Goal: Task Accomplishment & Management: Manage account settings

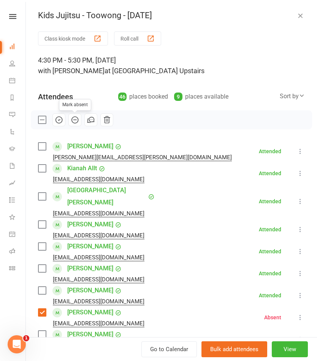
click at [296, 18] on icon "button" at bounding box center [300, 16] width 8 height 8
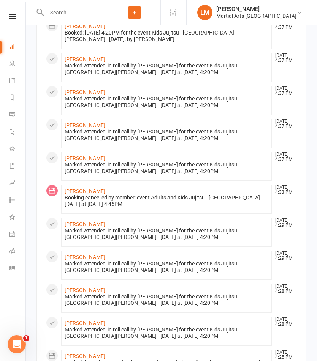
click at [11, 63] on icon at bounding box center [12, 63] width 6 height 6
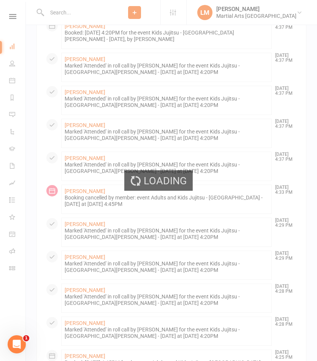
select select "100"
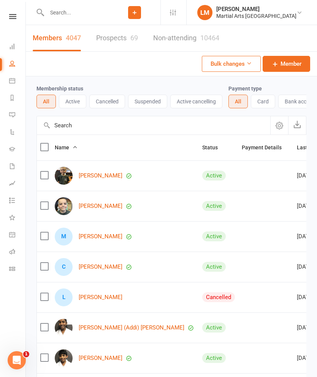
click at [12, 43] on icon at bounding box center [12, 46] width 6 height 6
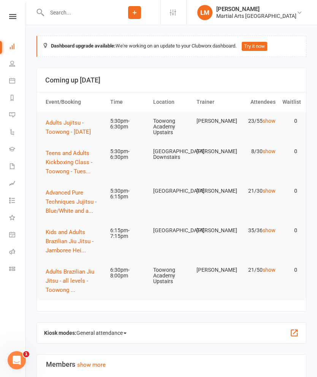
click at [58, 133] on span "Adults Jujitsu - Toowong - [DATE]" at bounding box center [68, 127] width 45 height 16
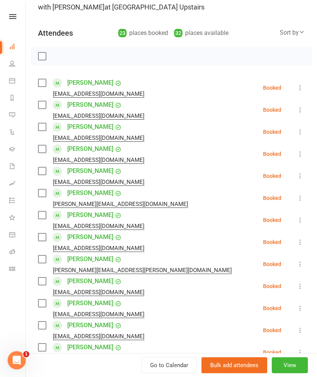
scroll to position [71, 0]
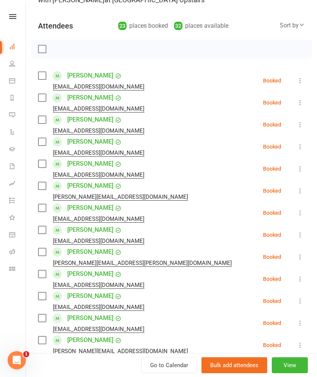
click at [299, 124] on icon at bounding box center [300, 125] width 8 height 8
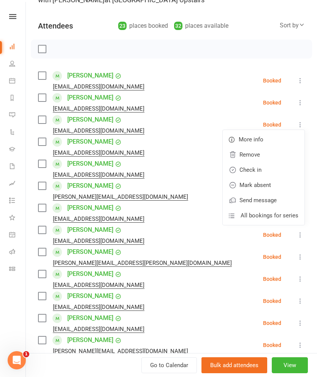
click at [267, 157] on link "Remove" at bounding box center [263, 154] width 82 height 15
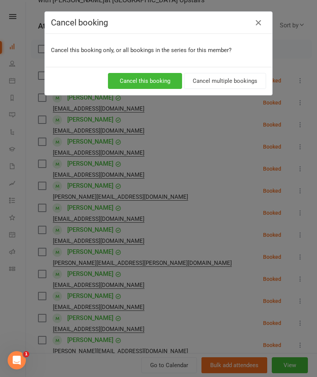
click at [228, 83] on button "Cancel multiple bookings" at bounding box center [225, 81] width 82 height 16
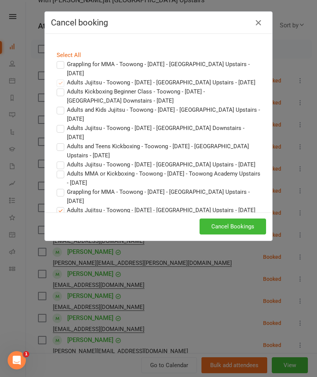
click at [246, 224] on button "Cancel Bookings" at bounding box center [232, 226] width 66 height 16
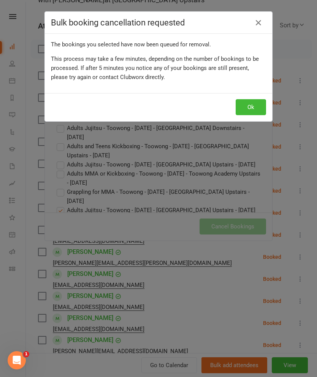
click at [249, 113] on button "Ok" at bounding box center [250, 107] width 30 height 16
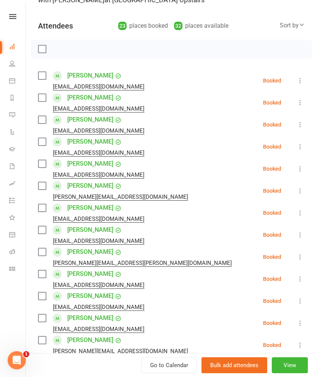
click at [42, 142] on label at bounding box center [42, 142] width 8 height 8
click at [42, 163] on label at bounding box center [42, 164] width 8 height 8
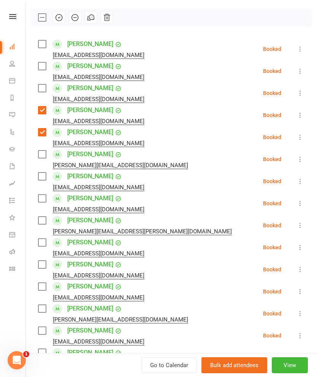
scroll to position [114, 0]
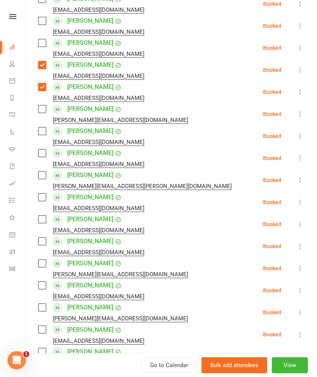
click at [40, 178] on label at bounding box center [42, 175] width 8 height 8
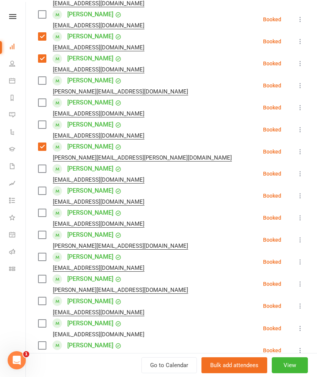
scroll to position [177, 0]
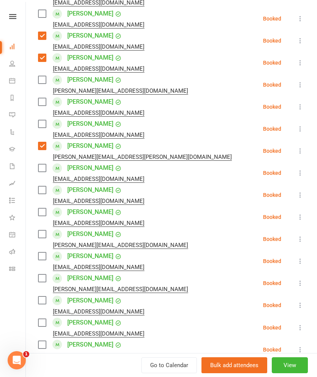
click at [42, 171] on label at bounding box center [42, 168] width 8 height 8
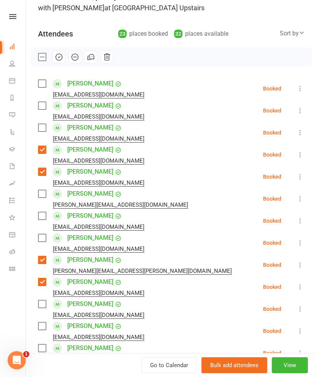
scroll to position [60, 0]
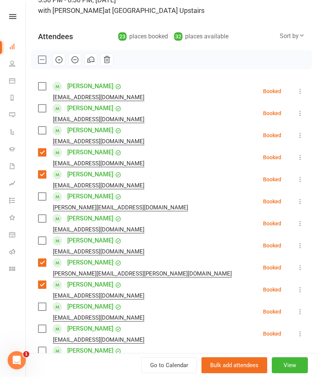
click at [41, 90] on label at bounding box center [42, 86] width 8 height 8
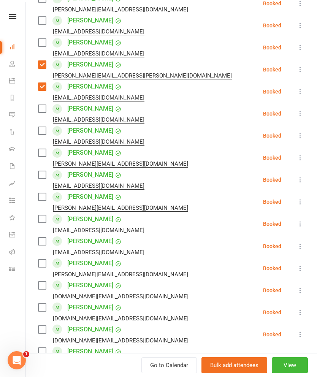
scroll to position [262, 0]
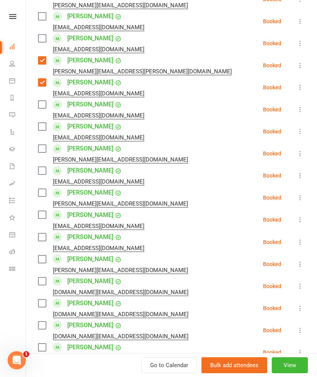
click at [36, 172] on div "Class kiosk mode Roll call 5:30 PM - 6:30 PM, [DATE] with [PERSON_NAME] at [GEO…" at bounding box center [171, 145] width 291 height 752
click at [46, 171] on label at bounding box center [42, 171] width 8 height 8
click at [46, 195] on label at bounding box center [42, 193] width 8 height 8
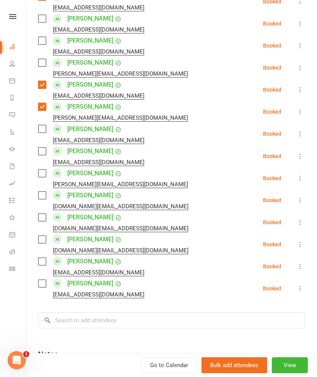
scroll to position [358, 0]
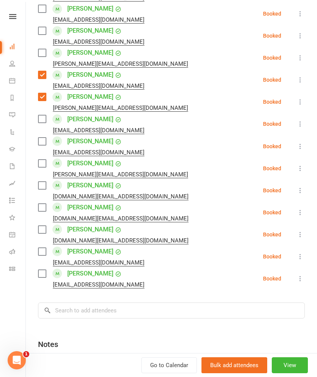
click at [39, 145] on label at bounding box center [42, 141] width 8 height 8
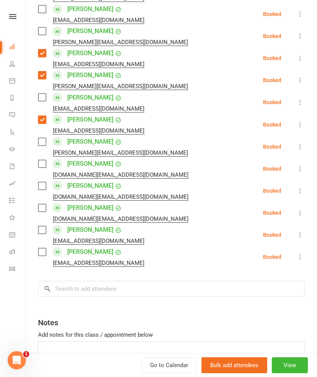
click at [43, 145] on label at bounding box center [42, 142] width 8 height 8
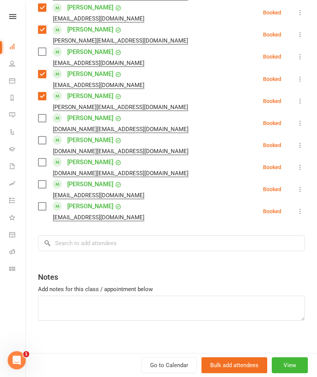
scroll to position [426, 0]
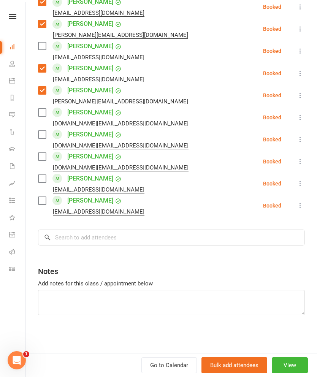
click at [42, 200] on label at bounding box center [42, 201] width 8 height 8
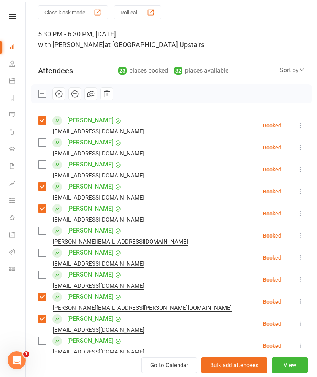
scroll to position [24, 0]
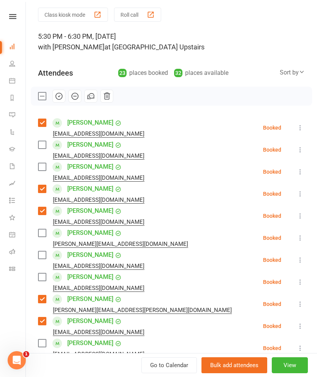
click at [55, 98] on icon "button" at bounding box center [59, 96] width 8 height 8
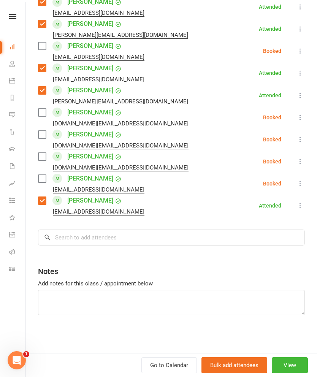
scroll to position [409, 0]
click at [205, 238] on input "search" at bounding box center [171, 237] width 267 height 16
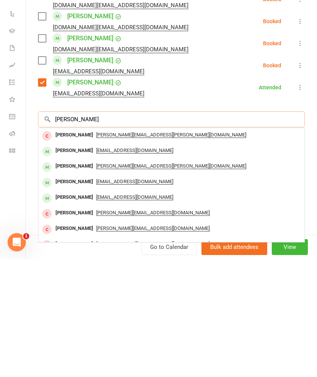
type input "[PERSON_NAME]"
click at [55, 263] on div "[PERSON_NAME]" at bounding box center [74, 268] width 44 height 11
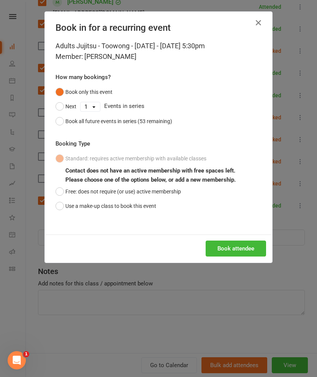
click at [73, 208] on button "Use a make-up class to book this event" at bounding box center [105, 206] width 101 height 14
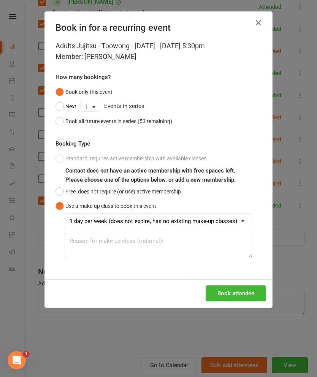
click at [238, 292] on button "Book attendee" at bounding box center [235, 293] width 60 height 16
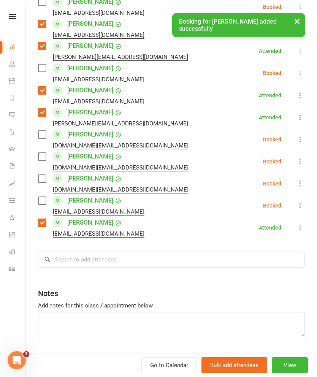
click at [226, 234] on li "[PERSON_NAME] [EMAIL_ADDRESS][DOMAIN_NAME] Attended More info Remove [PERSON_NA…" at bounding box center [171, 227] width 267 height 22
click at [219, 266] on input "search" at bounding box center [171, 259] width 267 height 16
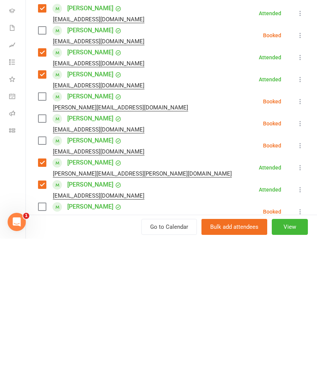
scroll to position [431, 0]
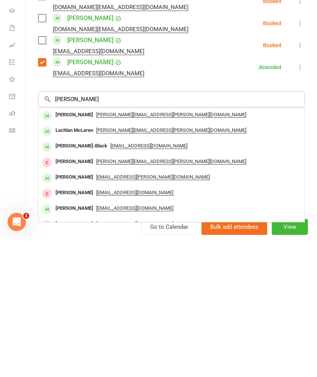
type input "[PERSON_NAME]"
click at [56, 248] on div "[PERSON_NAME]" at bounding box center [74, 253] width 44 height 11
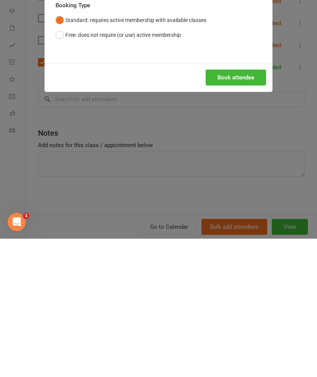
scroll to position [258, 0]
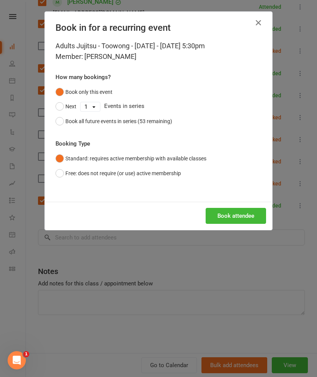
click at [234, 219] on button "Book attendee" at bounding box center [235, 216] width 60 height 16
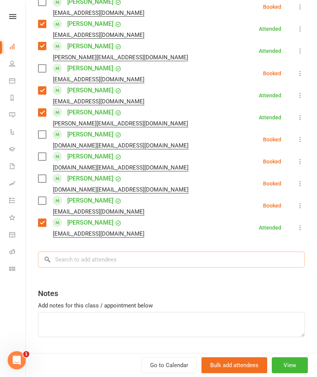
click at [203, 259] on input "search" at bounding box center [171, 259] width 267 height 16
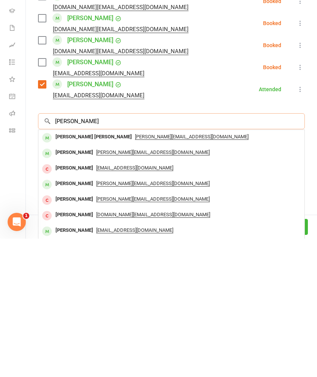
type input "[PERSON_NAME]"
click at [64, 270] on div "[PERSON_NAME] [PERSON_NAME]" at bounding box center [93, 275] width 82 height 11
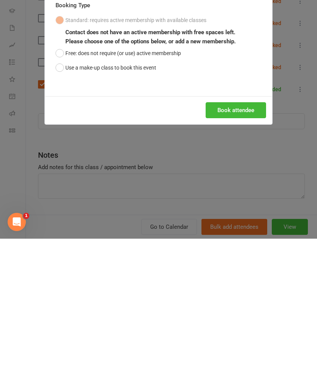
scroll to position [398, 0]
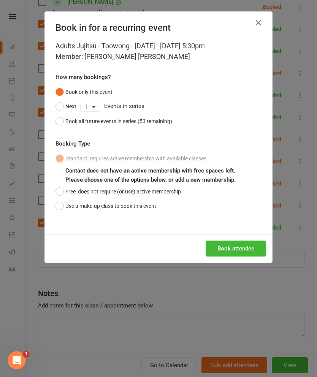
click at [76, 207] on button "Use a make-up class to book this event" at bounding box center [105, 206] width 101 height 14
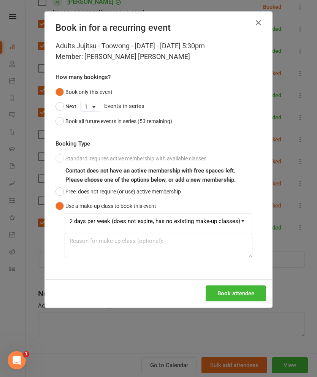
click at [232, 292] on button "Book attendee" at bounding box center [235, 293] width 60 height 16
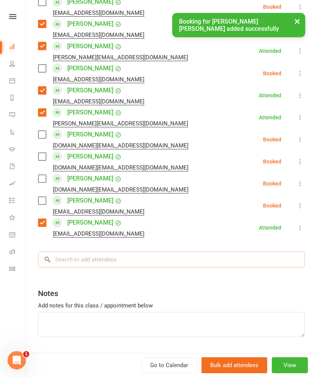
click at [219, 255] on input "search" at bounding box center [171, 259] width 267 height 16
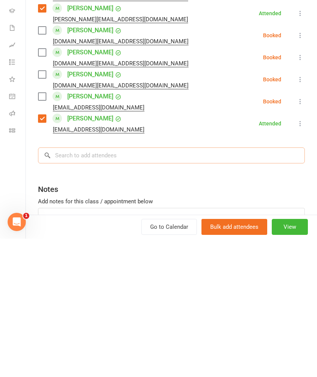
scroll to position [400, 0]
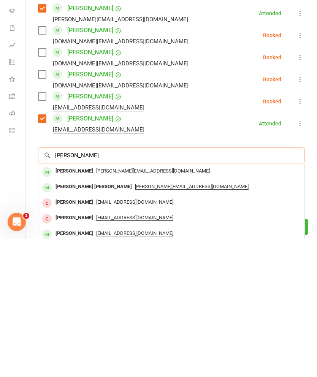
type input "[PERSON_NAME]"
click at [76, 304] on div "[PERSON_NAME]" at bounding box center [74, 309] width 44 height 11
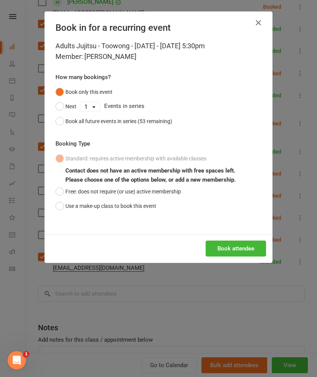
click at [144, 210] on button "Use a make-up class to book this event" at bounding box center [105, 206] width 101 height 14
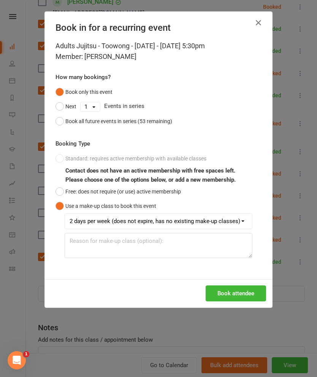
click at [237, 296] on button "Book attendee" at bounding box center [235, 293] width 60 height 16
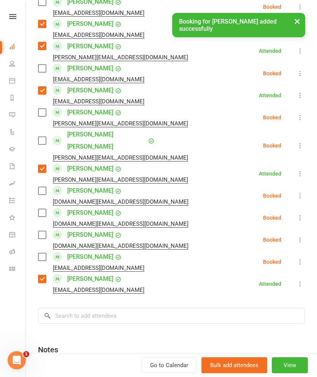
click at [40, 138] on label at bounding box center [42, 141] width 8 height 8
click at [43, 112] on label at bounding box center [42, 113] width 8 height 8
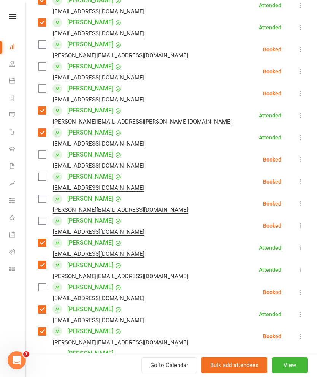
scroll to position [206, 0]
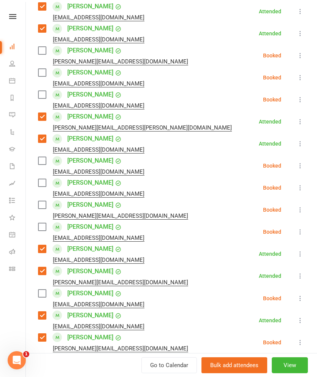
click at [43, 229] on label at bounding box center [42, 227] width 8 height 8
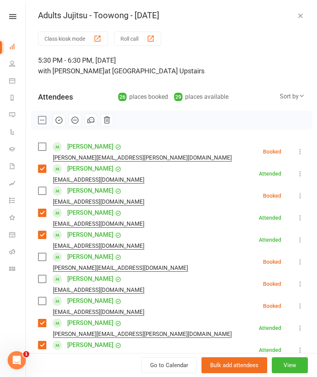
scroll to position [0, 0]
click at [55, 121] on icon "button" at bounding box center [59, 120] width 8 height 8
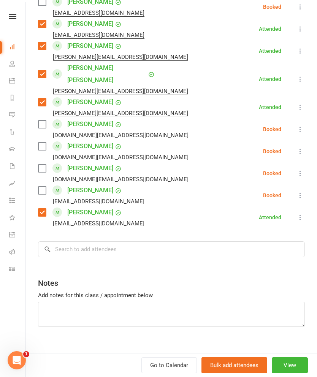
scroll to position [497, 0]
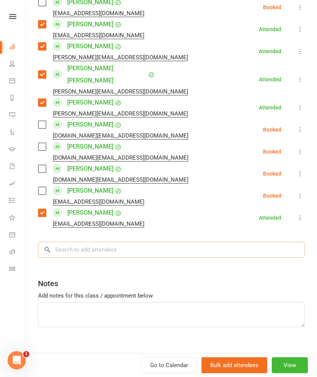
click at [77, 241] on input "search" at bounding box center [171, 249] width 267 height 16
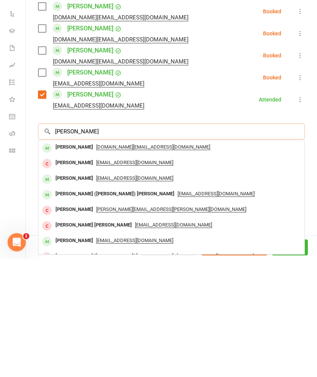
type input "[PERSON_NAME]"
click at [60, 260] on div "[PERSON_NAME]" at bounding box center [74, 265] width 44 height 11
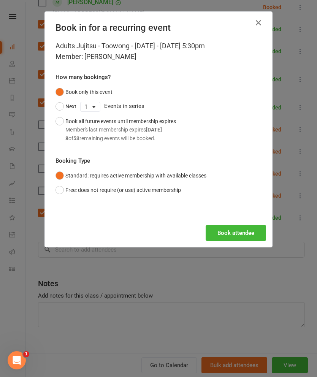
click at [237, 225] on button "Book attendee" at bounding box center [235, 233] width 60 height 16
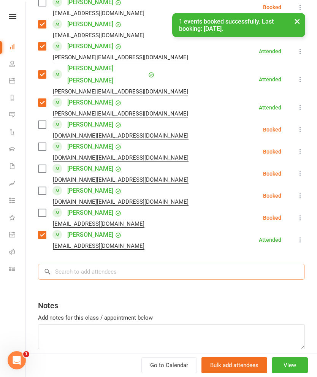
click at [203, 263] on input "search" at bounding box center [171, 271] width 267 height 16
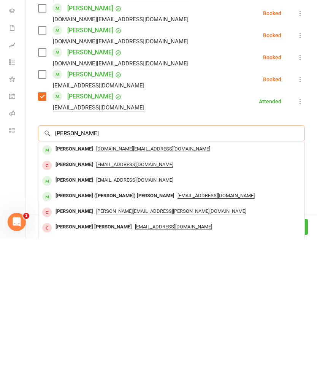
scroll to position [658, 0]
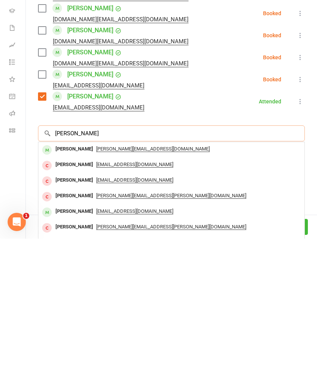
type input "[PERSON_NAME]"
click at [58, 282] on div "[PERSON_NAME]" at bounding box center [74, 287] width 44 height 11
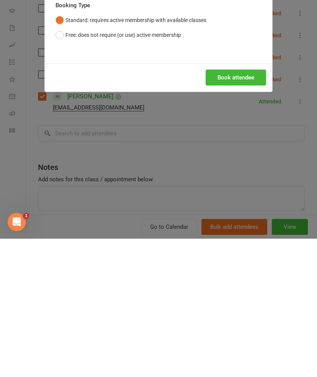
scroll to position [796, 0]
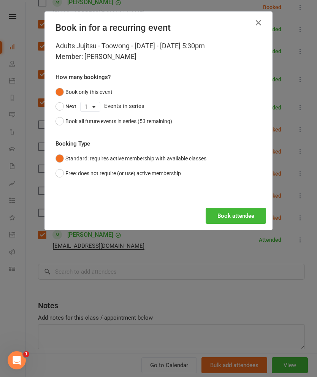
click at [240, 214] on button "Book attendee" at bounding box center [235, 216] width 60 height 16
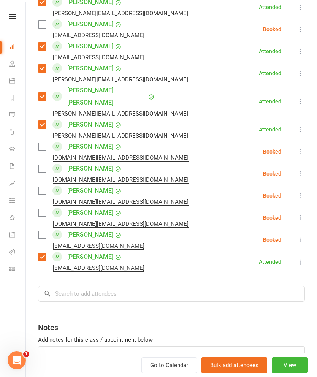
click at [41, 143] on label at bounding box center [42, 147] width 8 height 8
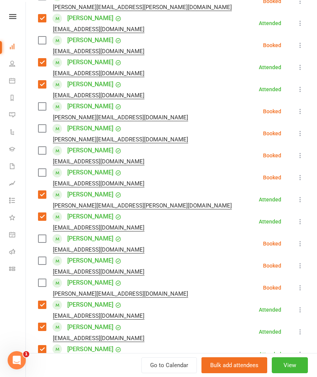
scroll to position [144, 0]
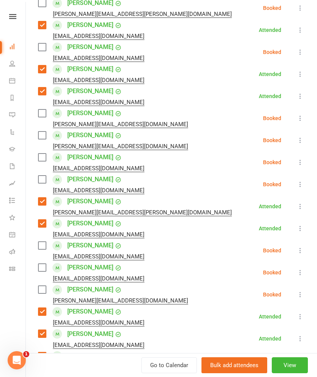
click at [41, 132] on label at bounding box center [42, 135] width 8 height 8
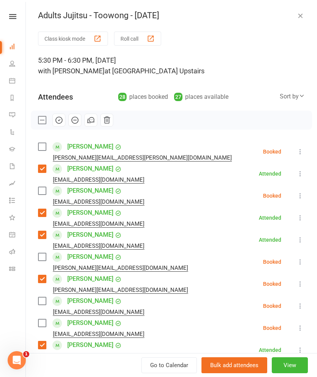
scroll to position [0, 0]
click at [44, 145] on label at bounding box center [42, 147] width 8 height 8
click at [55, 121] on icon "button" at bounding box center [59, 120] width 8 height 8
click at [39, 123] on label at bounding box center [42, 120] width 8 height 8
click at [44, 191] on label at bounding box center [42, 191] width 8 height 8
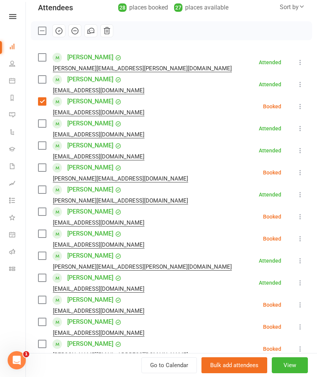
scroll to position [93, 0]
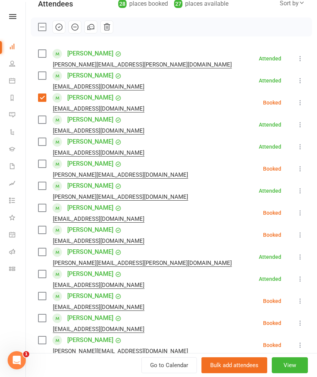
click at [44, 161] on label at bounding box center [42, 164] width 8 height 8
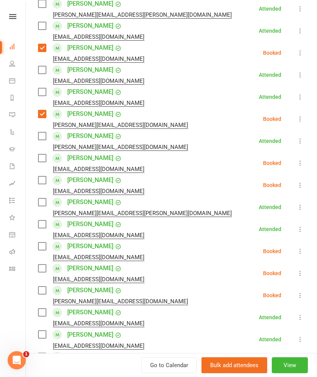
scroll to position [144, 0]
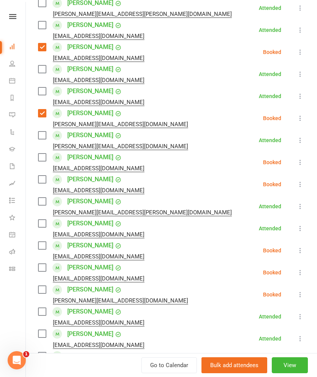
click at [43, 156] on label at bounding box center [42, 157] width 8 height 8
click at [43, 182] on label at bounding box center [42, 179] width 8 height 8
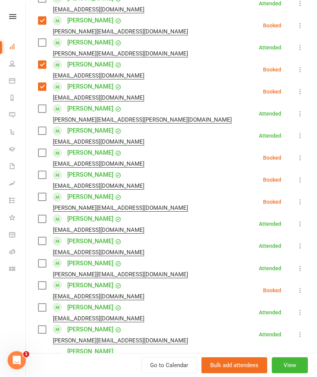
scroll to position [238, 0]
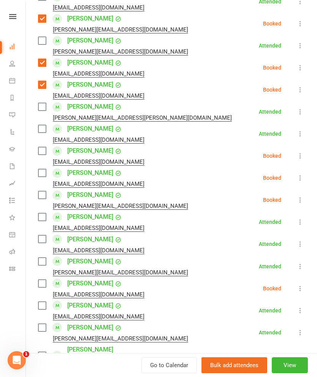
click at [43, 151] on label at bounding box center [42, 151] width 8 height 8
click at [44, 176] on label at bounding box center [42, 173] width 8 height 8
click at [42, 197] on label at bounding box center [42, 195] width 8 height 8
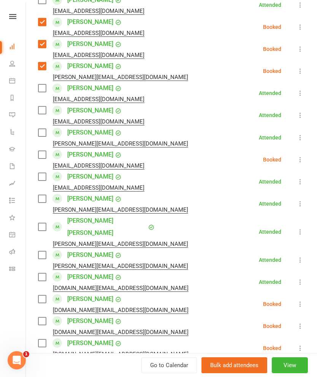
click at [40, 152] on label at bounding box center [42, 155] width 8 height 8
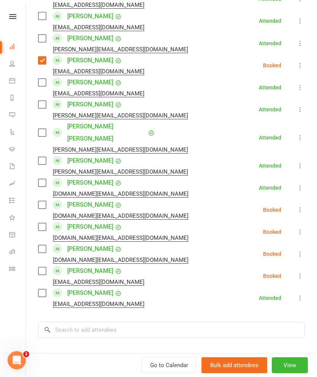
scroll to position [468, 0]
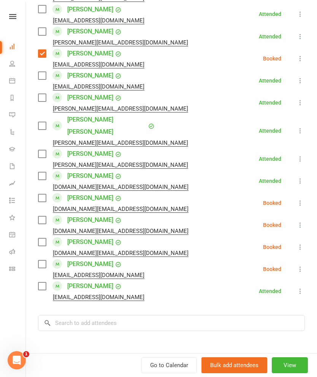
click at [38, 194] on label at bounding box center [42, 198] width 8 height 8
click at [40, 216] on label at bounding box center [42, 220] width 8 height 8
click at [43, 238] on label at bounding box center [42, 242] width 8 height 8
click at [45, 260] on label at bounding box center [42, 264] width 8 height 8
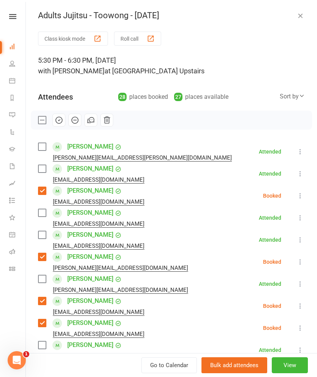
scroll to position [0, 0]
click at [72, 119] on icon "button" at bounding box center [75, 120] width 6 height 6
click at [39, 120] on label at bounding box center [42, 120] width 8 height 8
